Goal: Transaction & Acquisition: Book appointment/travel/reservation

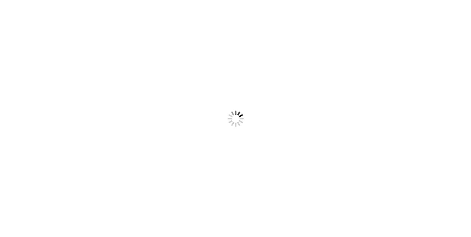
click at [182, 73] on body "Something went wrong! Try reload" at bounding box center [235, 118] width 471 height 237
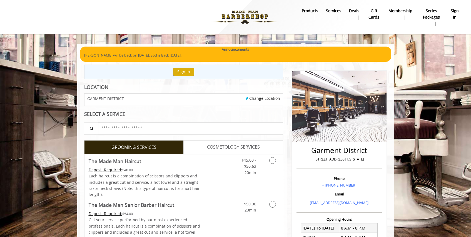
drag, startPoint x: 0, startPoint y: 0, endPoint x: 183, endPoint y: 27, distance: 185.0
click at [183, 27] on div at bounding box center [145, 17] width 275 height 31
click at [182, 72] on button "Sign In" at bounding box center [183, 72] width 21 height 8
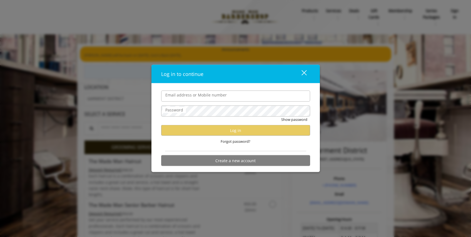
type input "**********"
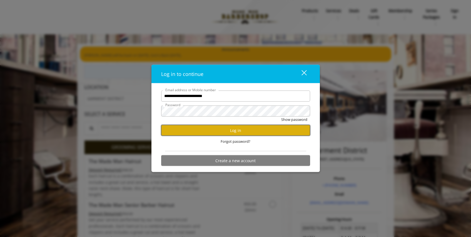
click at [197, 132] on button "Log in" at bounding box center [235, 130] width 149 height 11
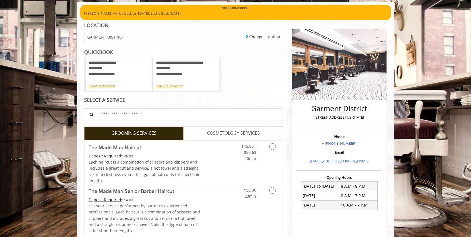
scroll to position [43, 0]
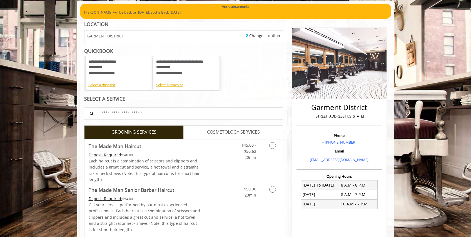
click at [175, 77] on div "**********" at bounding box center [186, 70] width 61 height 23
click at [171, 85] on div "Select a timeslot" at bounding box center [186, 85] width 61 height 6
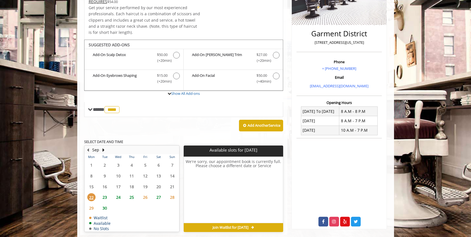
scroll to position [128, 0]
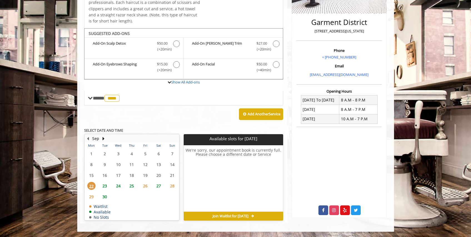
click at [132, 187] on span "25" at bounding box center [131, 186] width 8 height 8
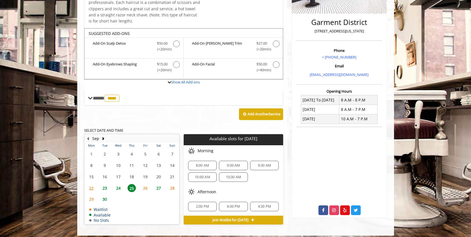
scroll to position [132, 0]
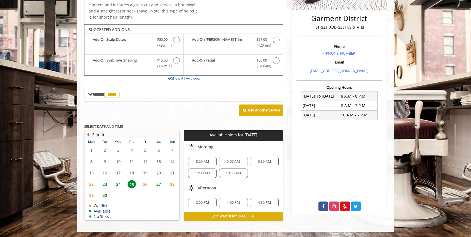
click at [119, 185] on span "24" at bounding box center [118, 184] width 8 height 8
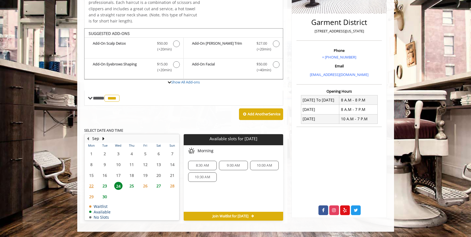
click at [131, 187] on span "25" at bounding box center [131, 186] width 8 height 8
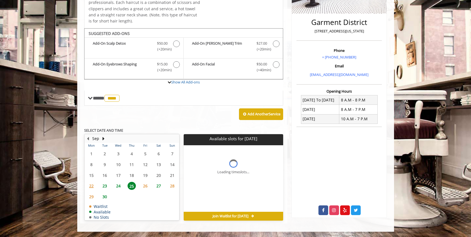
scroll to position [132, 0]
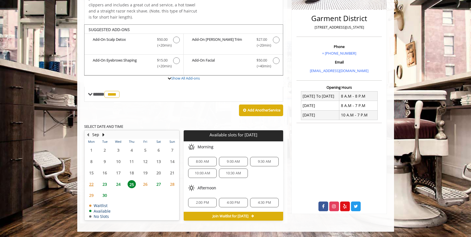
click at [106, 184] on span "23" at bounding box center [105, 184] width 8 height 8
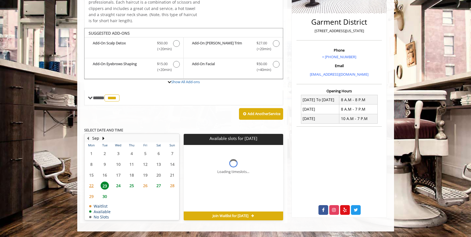
scroll to position [128, 0]
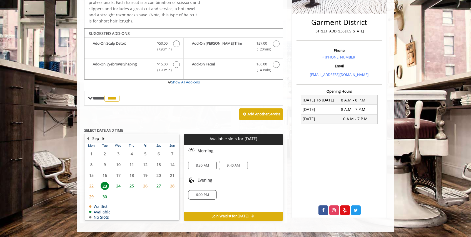
click at [119, 184] on span "24" at bounding box center [118, 186] width 8 height 8
click at [130, 185] on span "25" at bounding box center [131, 186] width 8 height 8
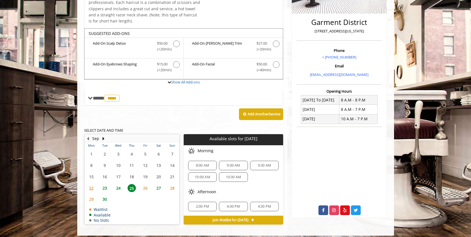
scroll to position [132, 0]
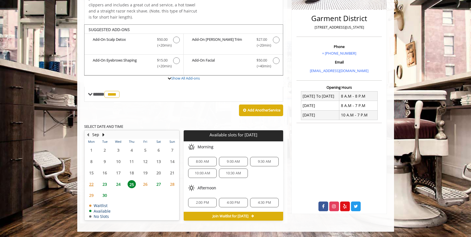
click at [233, 162] on span "9:00 AM" at bounding box center [233, 162] width 13 height 4
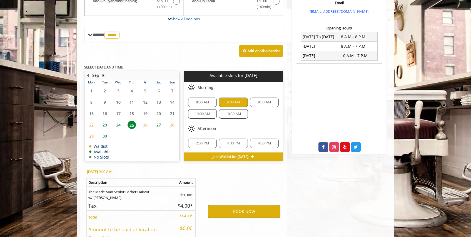
scroll to position [232, 0]
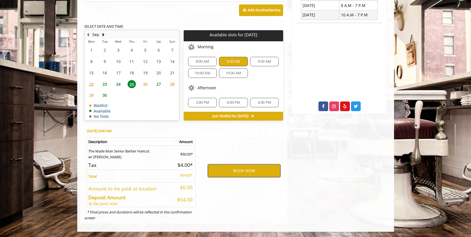
click at [232, 172] on button "BOOK NOW" at bounding box center [244, 171] width 72 height 13
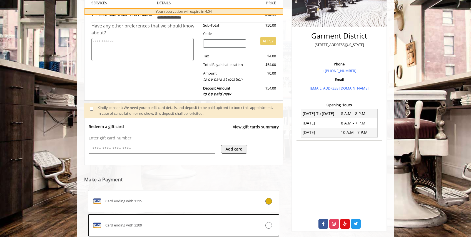
scroll to position [184, 0]
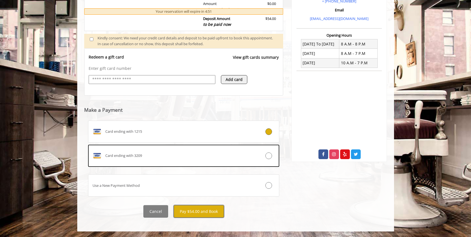
click at [193, 210] on button "Pay $54.00 and Book" at bounding box center [199, 211] width 50 height 12
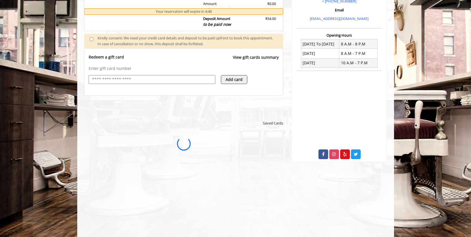
scroll to position [0, 0]
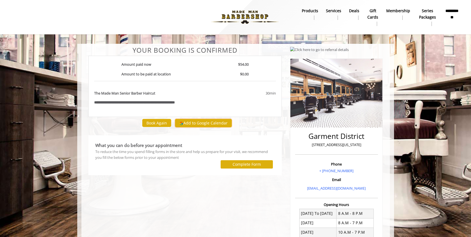
click at [196, 124] on button "Add to Google Calendar" at bounding box center [203, 123] width 57 height 8
